Goal: Task Accomplishment & Management: Manage account settings

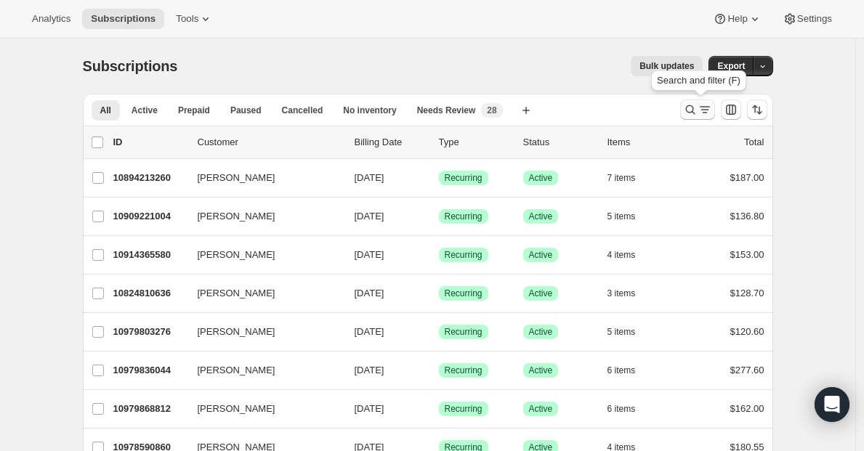
click at [691, 105] on icon "Search and filter results" at bounding box center [690, 109] width 15 height 15
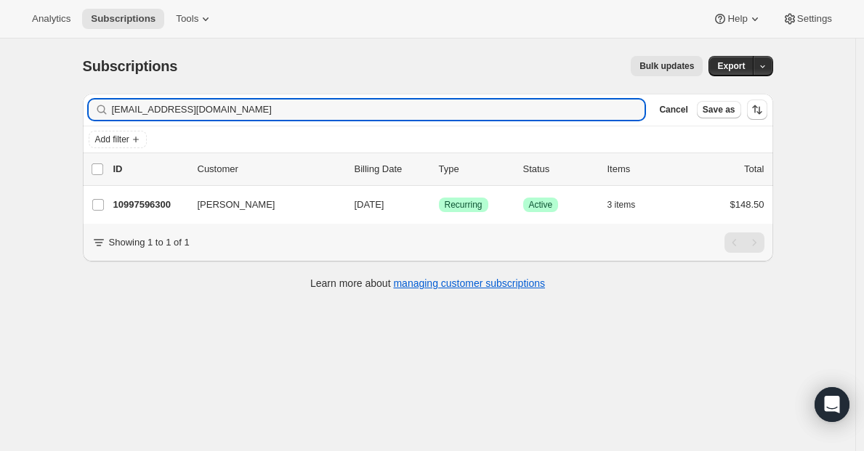
type input "[EMAIL_ADDRESS][DOMAIN_NAME]"
